Goal: Task Accomplishment & Management: Use online tool/utility

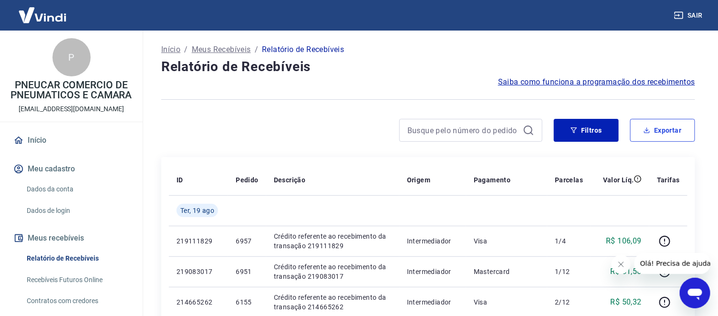
click at [649, 125] on button "Exportar" at bounding box center [662, 130] width 65 height 23
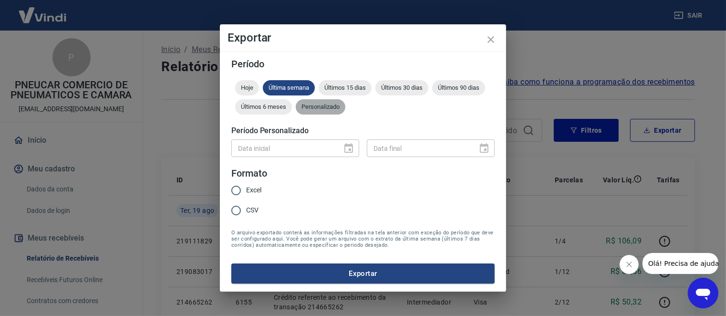
click at [326, 105] on span "Personalizado" at bounding box center [321, 106] width 50 height 7
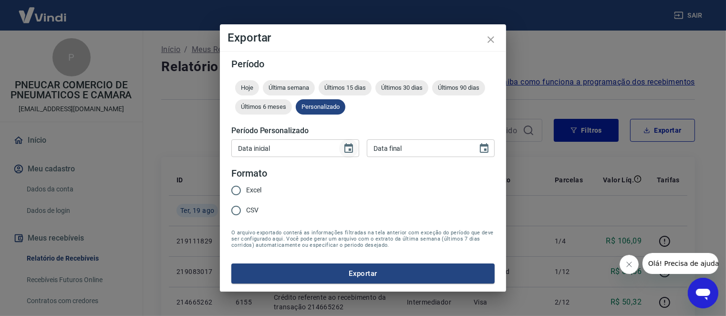
click at [345, 146] on icon "Choose date" at bounding box center [349, 148] width 9 height 10
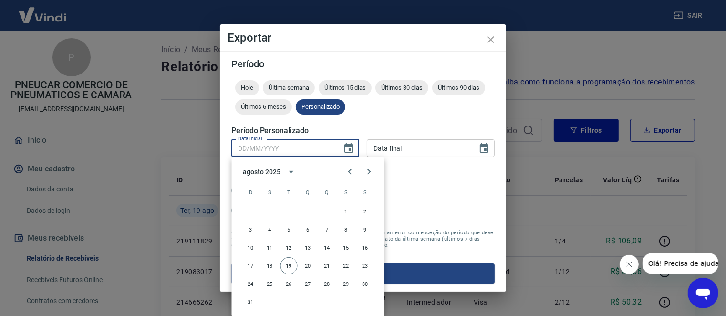
drag, startPoint x: 290, startPoint y: 150, endPoint x: 234, endPoint y: 144, distance: 56.2
click at [234, 146] on input "Data inicial" at bounding box center [283, 148] width 104 height 18
type input "DD/MM/YYYY"
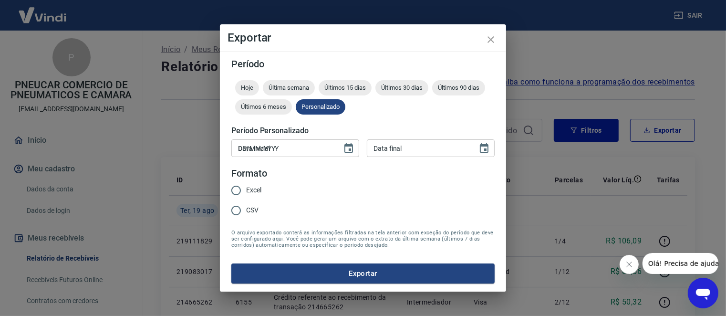
click at [266, 150] on input "DD/MM/YYYY" at bounding box center [283, 148] width 104 height 18
type input "[DATE]"
click at [480, 150] on icon "Choose date" at bounding box center [484, 148] width 9 height 10
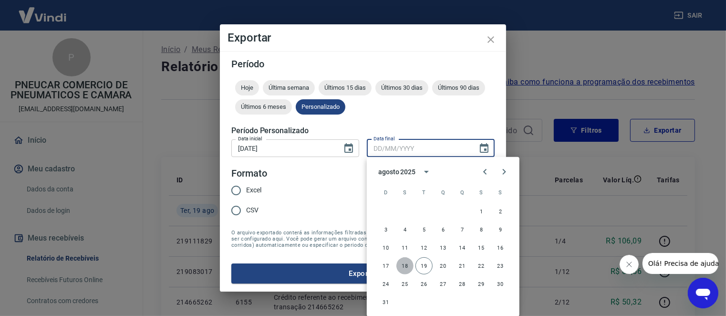
click at [404, 263] on button "18" at bounding box center [405, 265] width 17 height 17
type input "[DATE]"
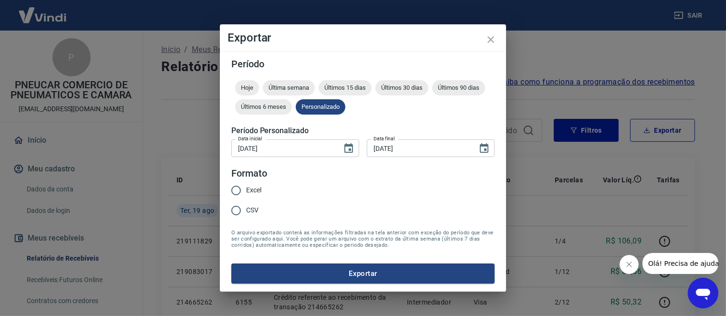
click at [236, 209] on input "CSV" at bounding box center [236, 210] width 20 height 20
radio input "true"
click at [371, 275] on button "Exportar" at bounding box center [362, 273] width 263 height 20
click at [482, 148] on icon "Choose date, selected date is 18 de ago de 2025" at bounding box center [484, 148] width 11 height 11
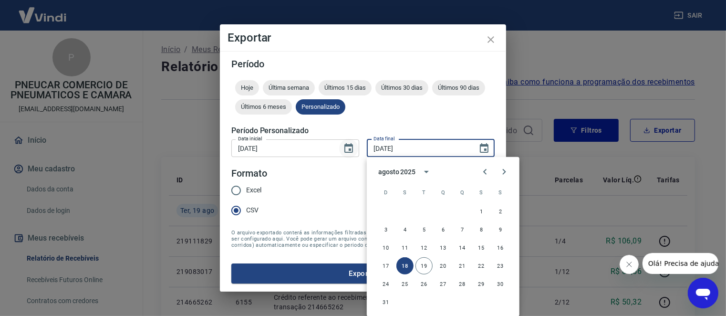
drag, startPoint x: 422, startPoint y: 150, endPoint x: 349, endPoint y: 150, distance: 73.5
click at [349, 150] on div "Data inicial [DATE] Data inicial Data final [DATE] Data final" at bounding box center [362, 147] width 263 height 23
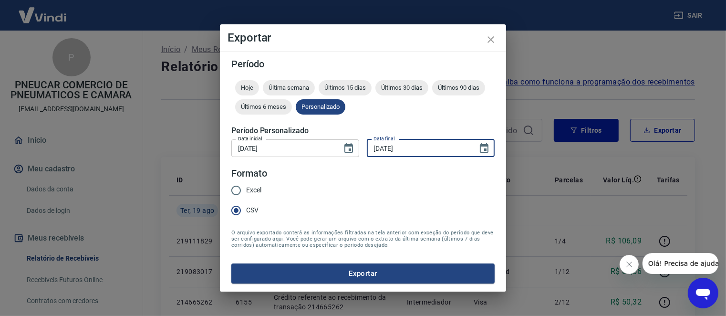
drag, startPoint x: 422, startPoint y: 151, endPoint x: 397, endPoint y: 154, distance: 25.5
click at [397, 154] on input "[DATE]" at bounding box center [419, 148] width 104 height 18
click at [417, 142] on input "[DATE]" at bounding box center [419, 148] width 104 height 18
click at [389, 147] on input "31/01/YYYY" at bounding box center [419, 148] width 104 height 18
type input "[DATE]"
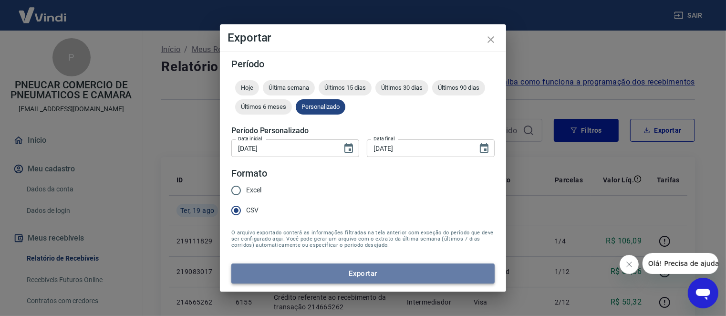
click at [323, 270] on button "Exportar" at bounding box center [362, 273] width 263 height 20
